Goal: Transaction & Acquisition: Purchase product/service

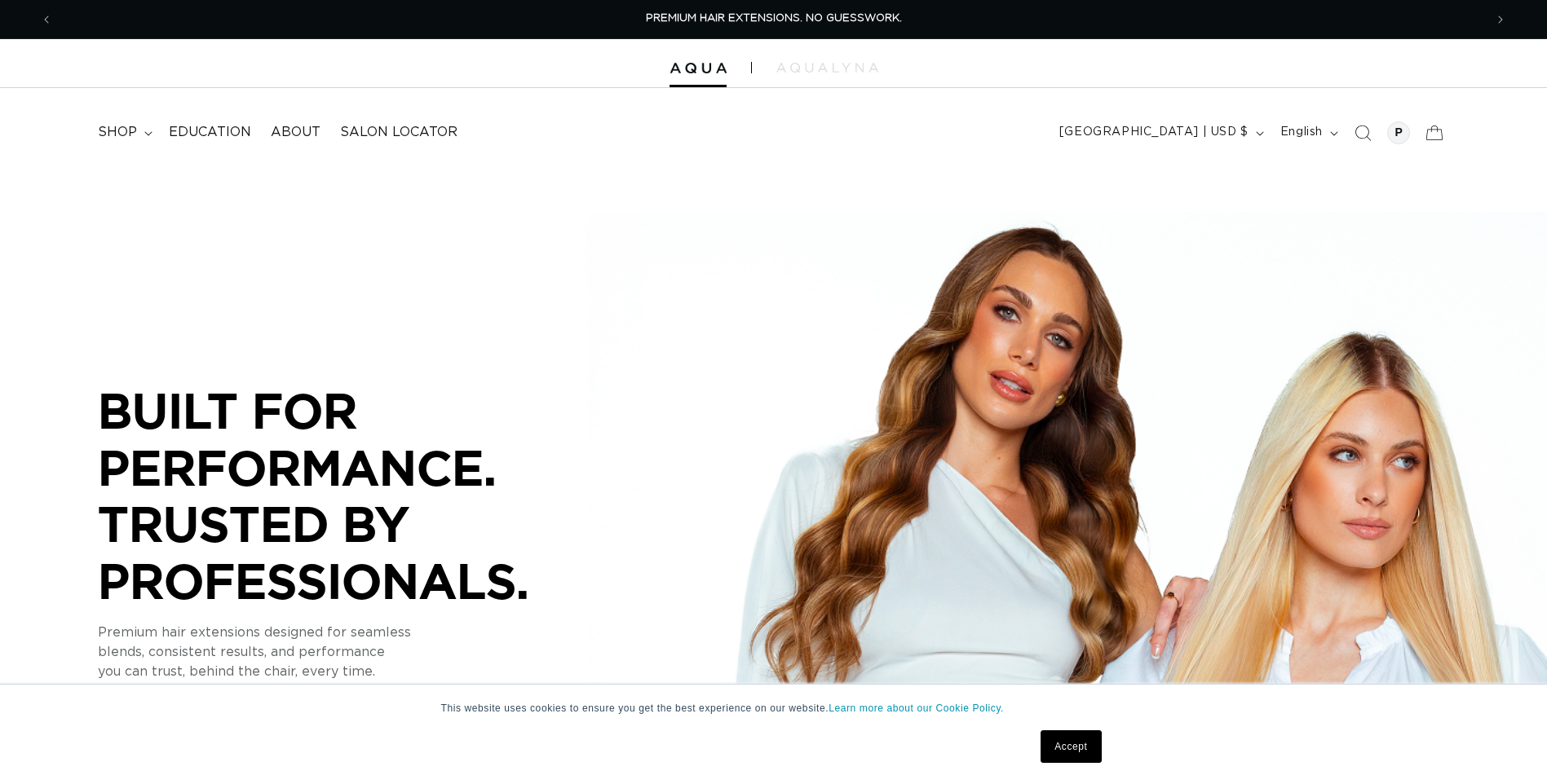
click at [1368, 134] on icon "Search" at bounding box center [1362, 132] width 16 height 16
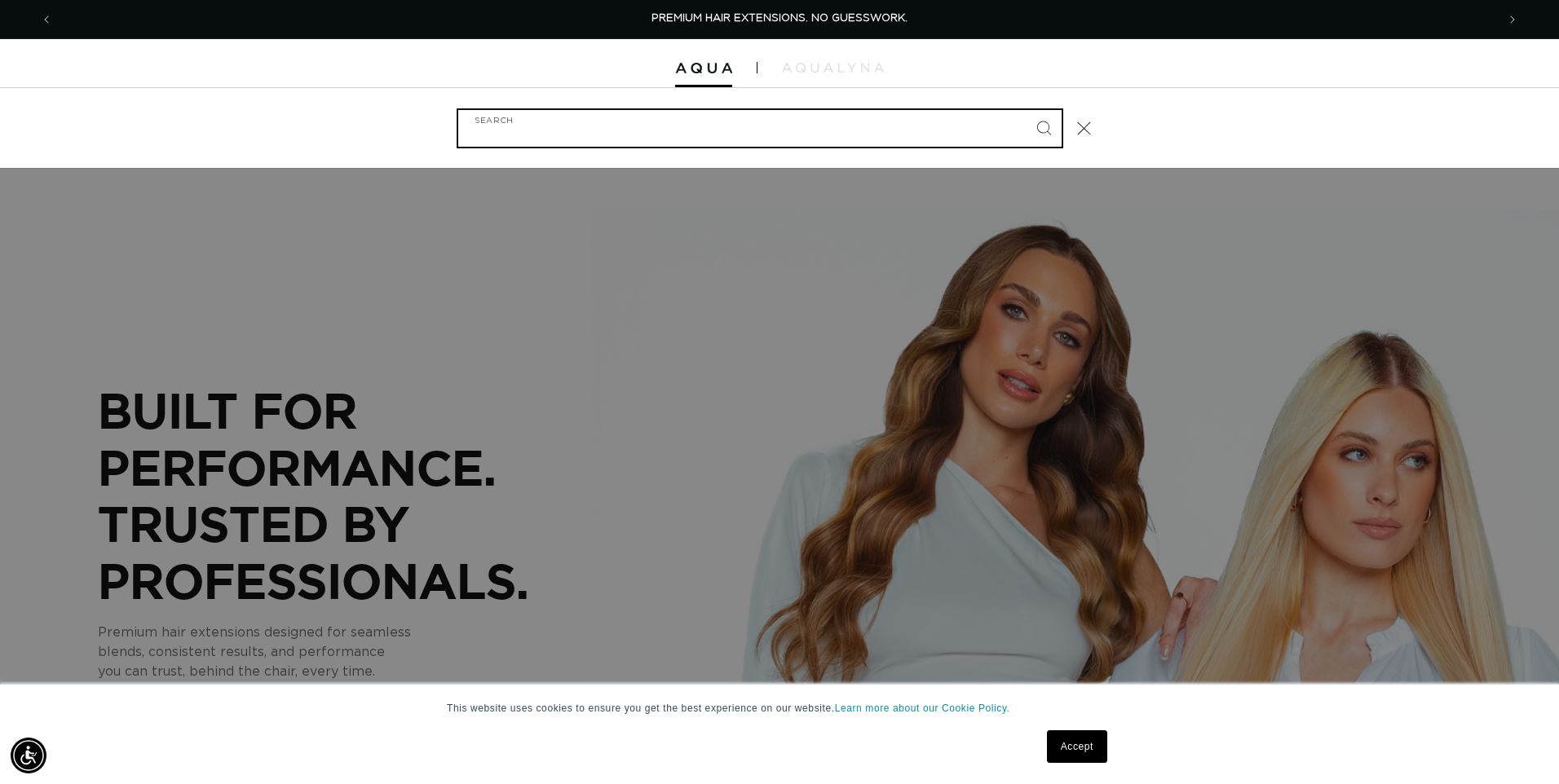
click at [680, 128] on input "Search" at bounding box center [760, 128] width 604 height 36
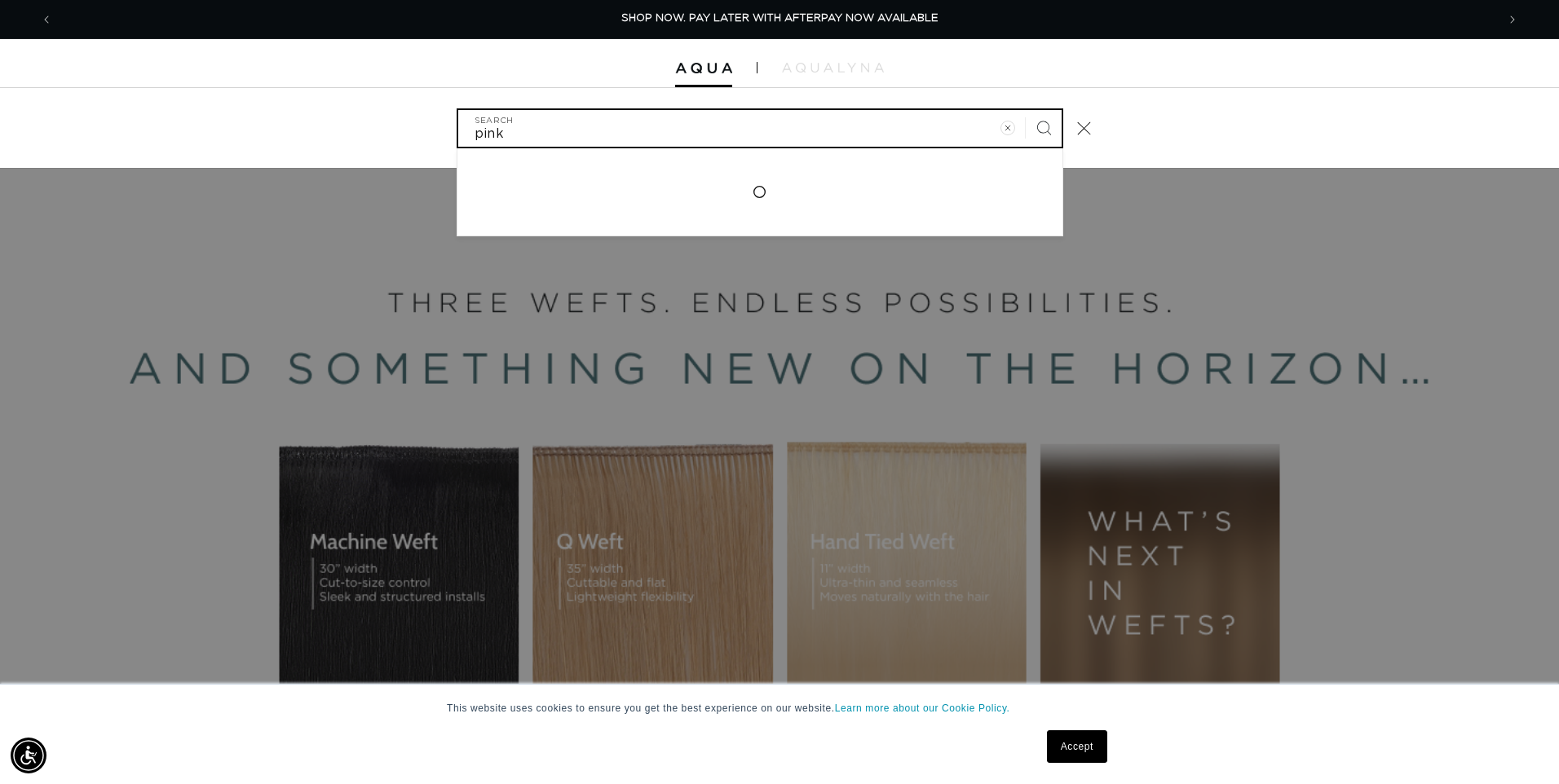
type input "pink"
click at [1025, 110] on button "Search" at bounding box center [1043, 127] width 35 height 35
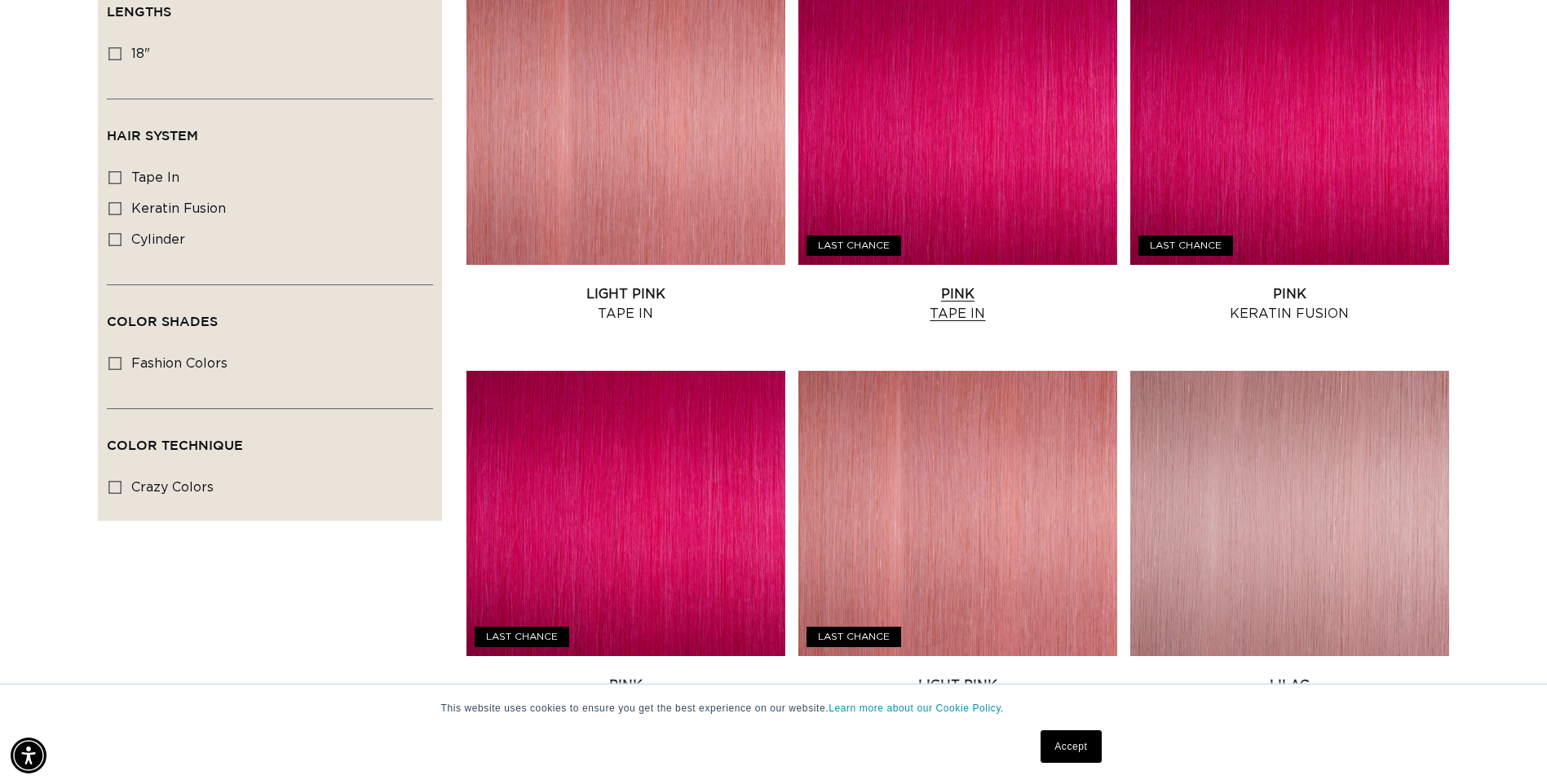
scroll to position [0, 2862]
click at [972, 284] on link "Pink Tape In" at bounding box center [957, 303] width 319 height 39
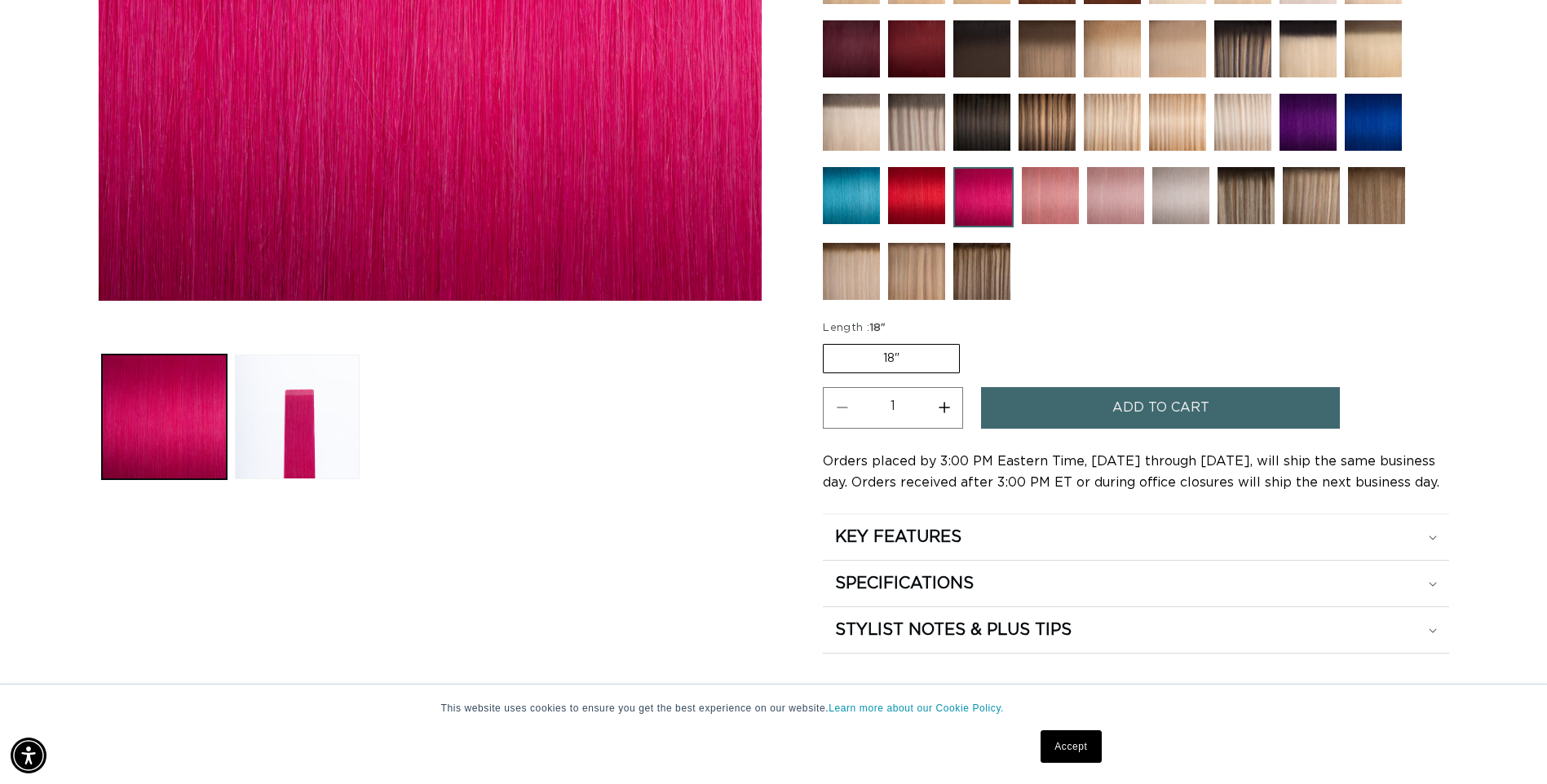
click at [1203, 417] on span "Add to cart" at bounding box center [1160, 408] width 97 height 41
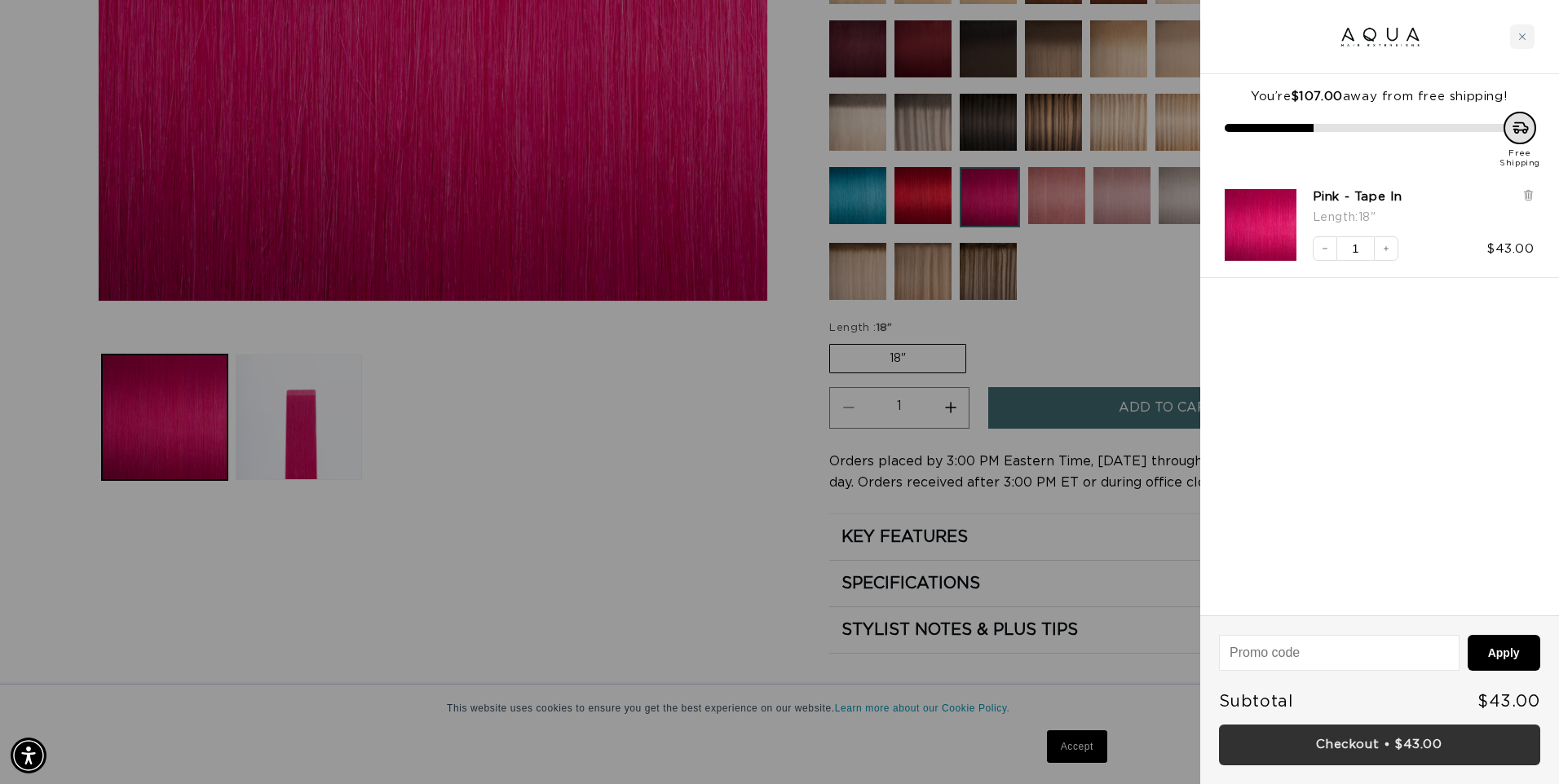
click at [1365, 748] on link "Checkout • $43.00" at bounding box center [1380, 745] width 322 height 41
